Goal: Navigation & Orientation: Find specific page/section

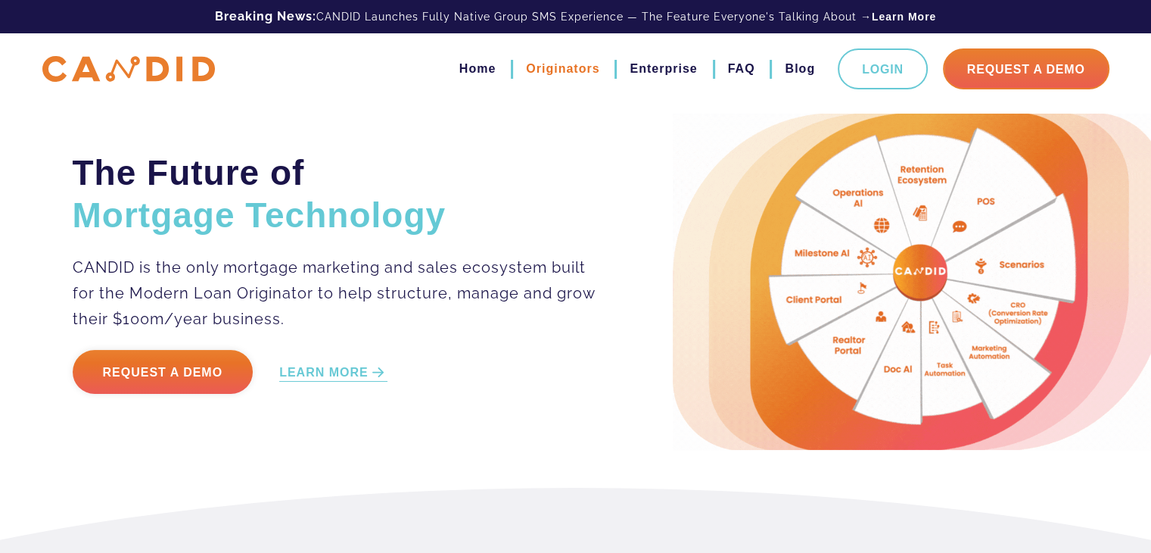
click at [554, 73] on link "Originators" at bounding box center [562, 69] width 73 height 26
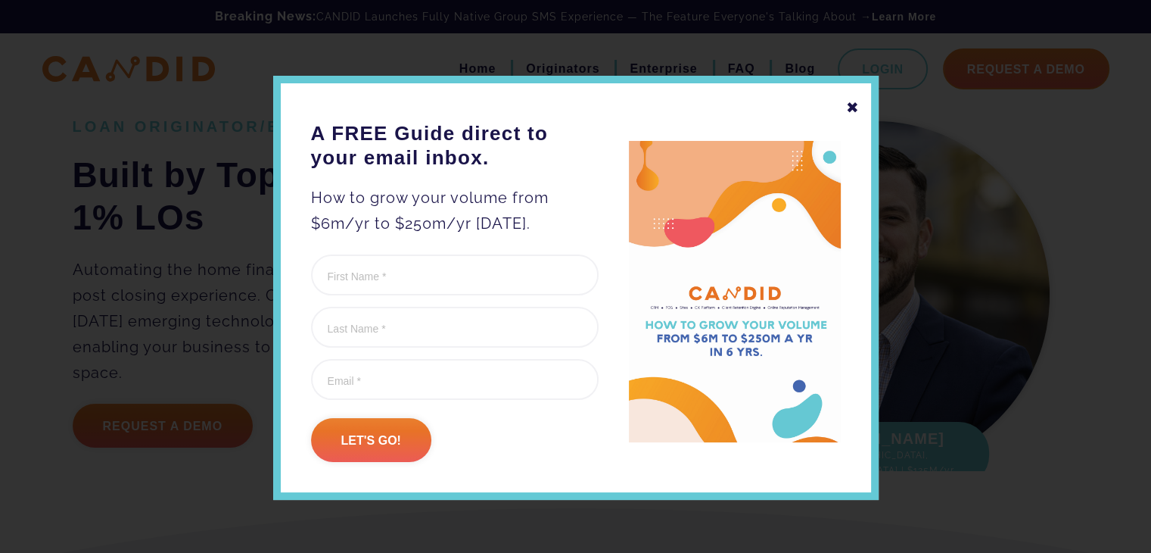
click at [577, 76] on div "✖ A FREE Guide direct to your email inbox. How to grow your volume from $6m/yr …" at bounding box center [576, 288] width 606 height 424
click at [851, 111] on div "✖" at bounding box center [853, 108] width 14 height 26
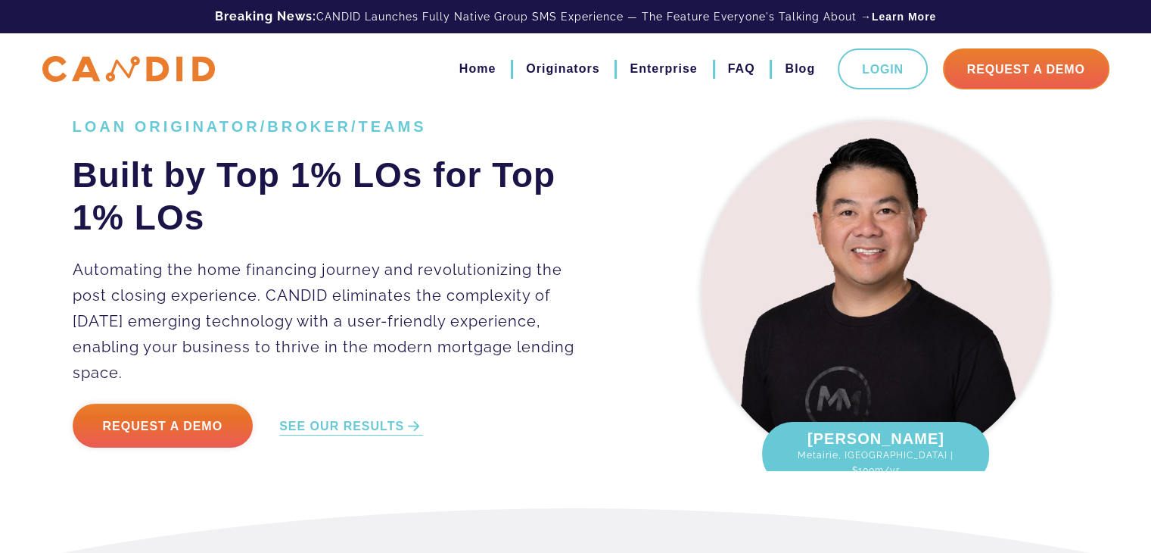
click at [684, 354] on div "Hung Le Metairie, LA | $100m/yr" at bounding box center [876, 300] width 407 height 372
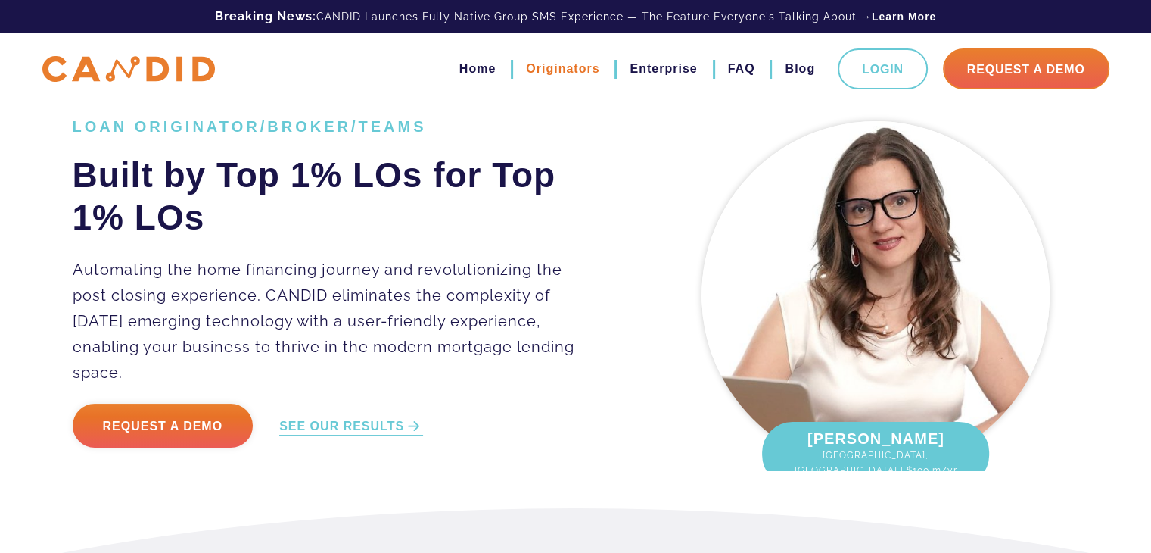
click at [557, 64] on link "Originators" at bounding box center [562, 69] width 73 height 26
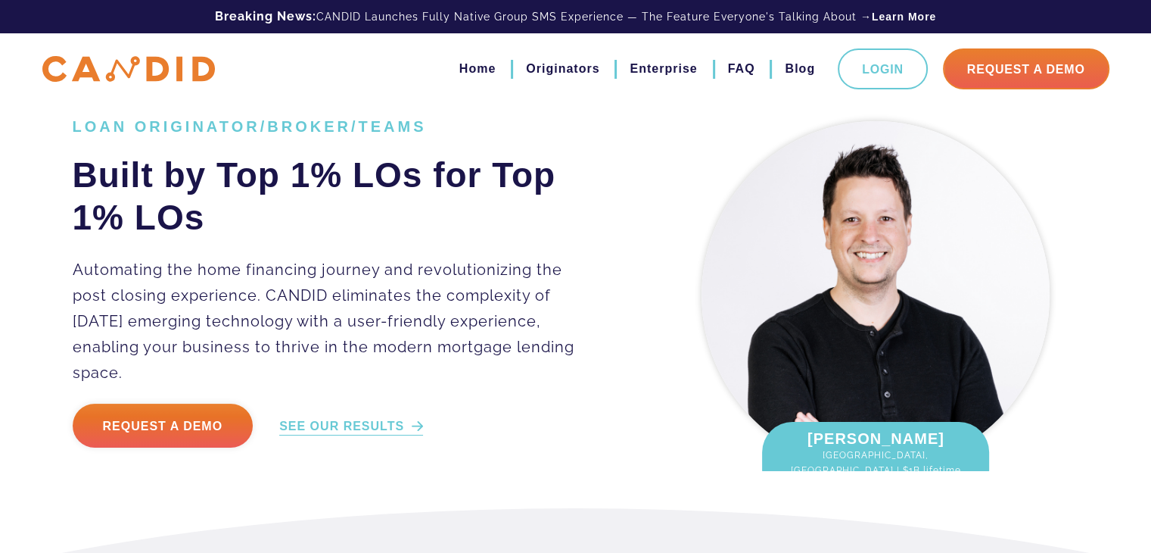
click at [381, 418] on link "SEE OUR RESULTS" at bounding box center [351, 426] width 144 height 17
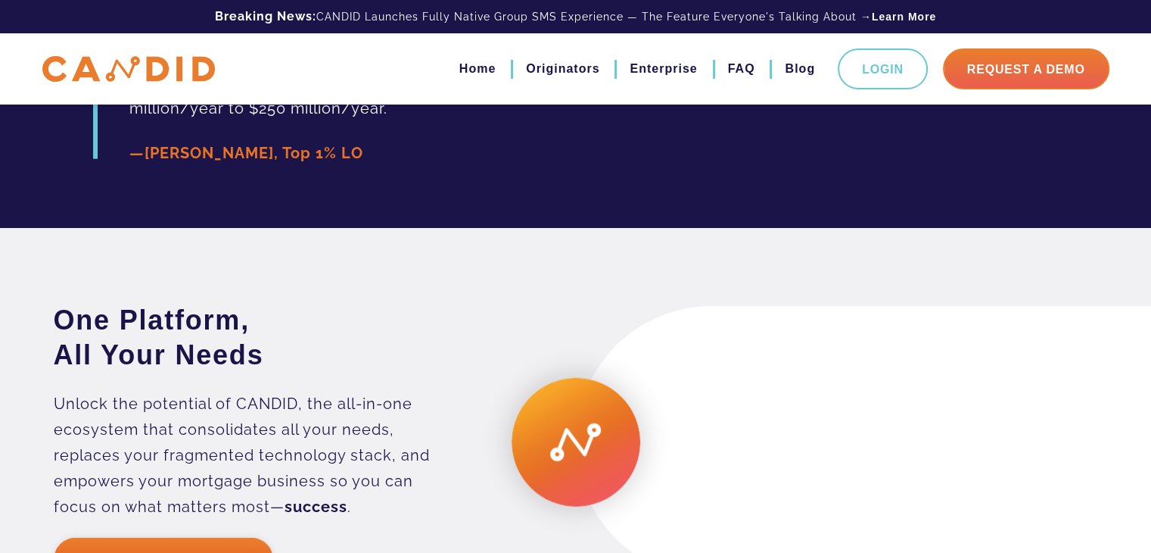
scroll to position [3999, 0]
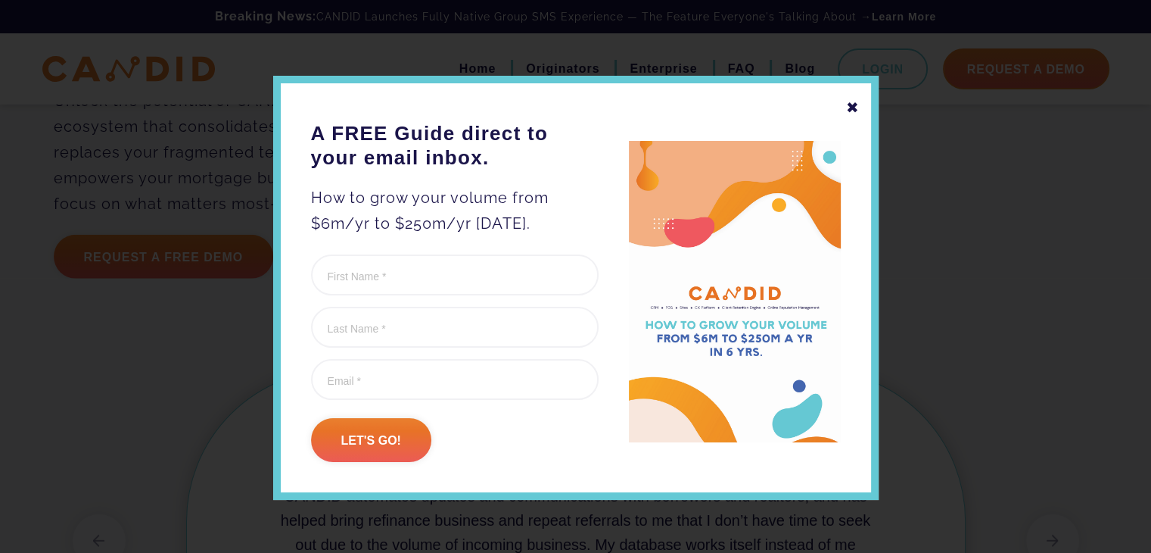
click at [846, 112] on div "✖" at bounding box center [853, 108] width 14 height 26
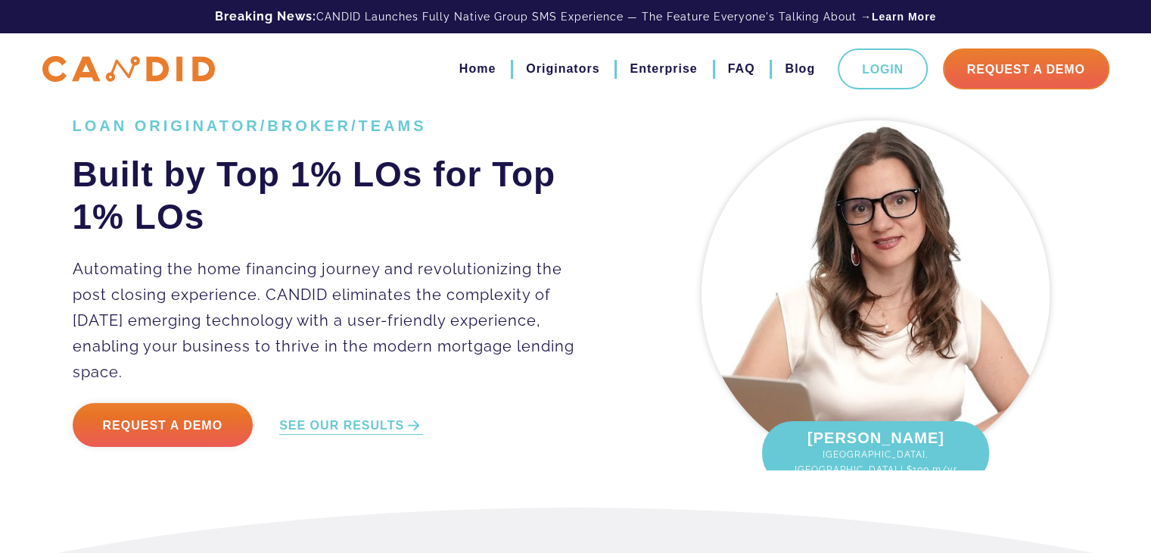
scroll to position [0, 0]
click at [467, 73] on link "Home" at bounding box center [478, 69] width 36 height 26
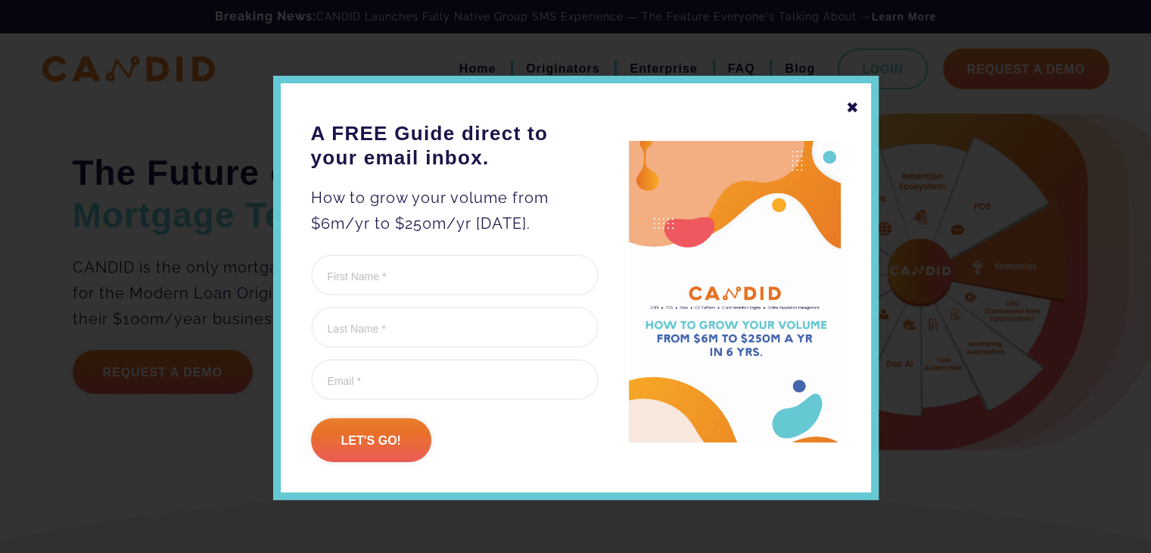
click at [849, 107] on div "✖" at bounding box center [853, 108] width 14 height 26
